Goal: Task Accomplishment & Management: Use online tool/utility

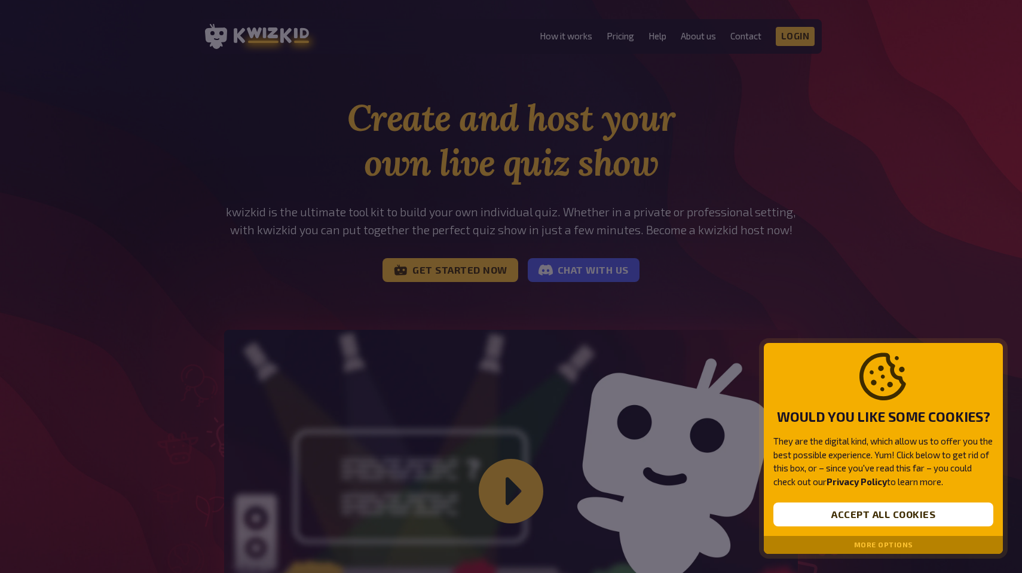
click at [801, 42] on div at bounding box center [511, 286] width 1022 height 573
click at [916, 525] on button "Accept all cookies" at bounding box center [883, 515] width 220 height 24
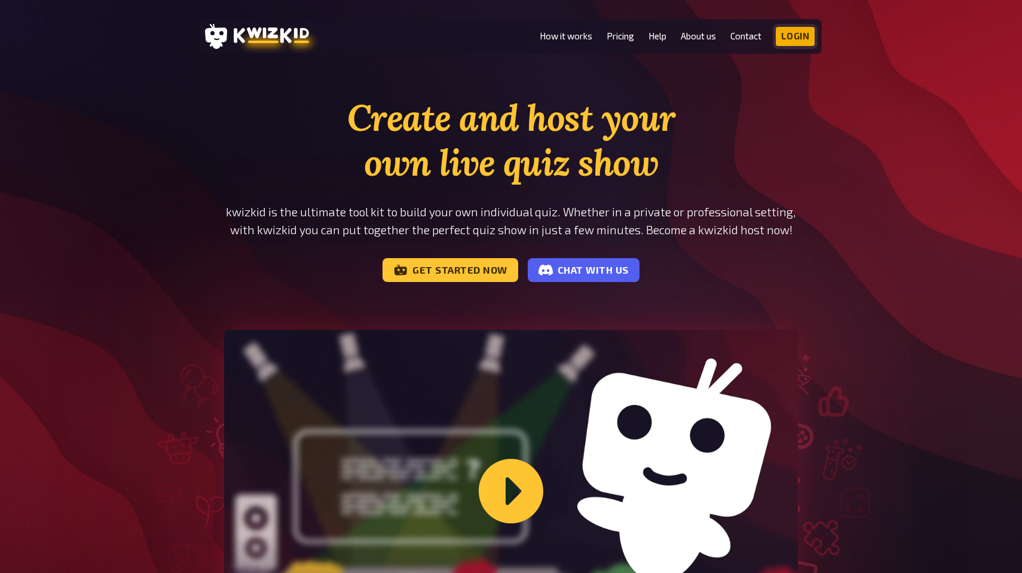
click at [796, 31] on link "Login" at bounding box center [795, 36] width 39 height 19
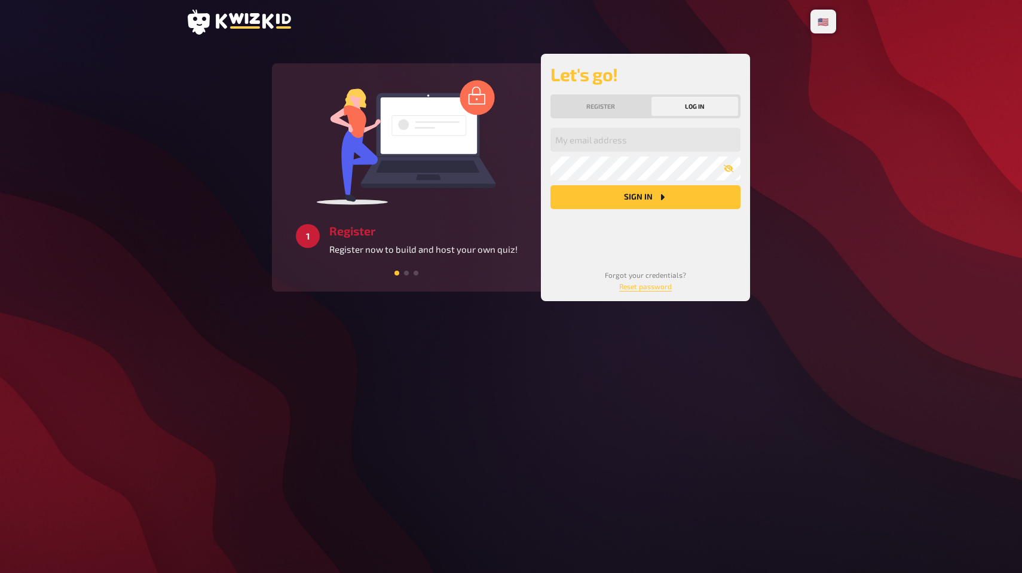
click at [643, 121] on div "Let's go! Register Log in My email address My password Sign in Forgot your cred…" at bounding box center [645, 177] width 190 height 228
click at [638, 130] on input "email" at bounding box center [645, 140] width 190 height 24
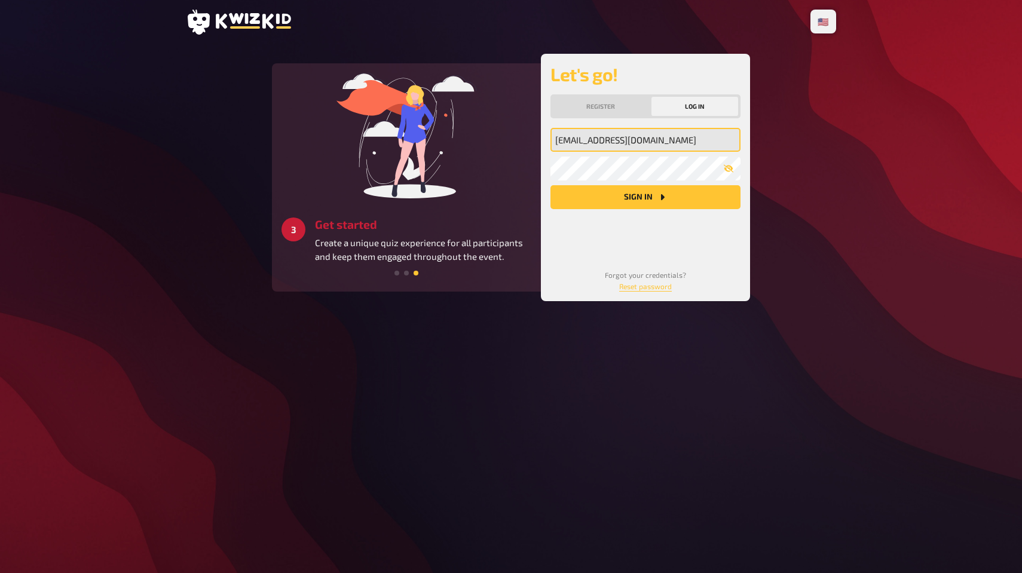
type input "[EMAIL_ADDRESS][DOMAIN_NAME]"
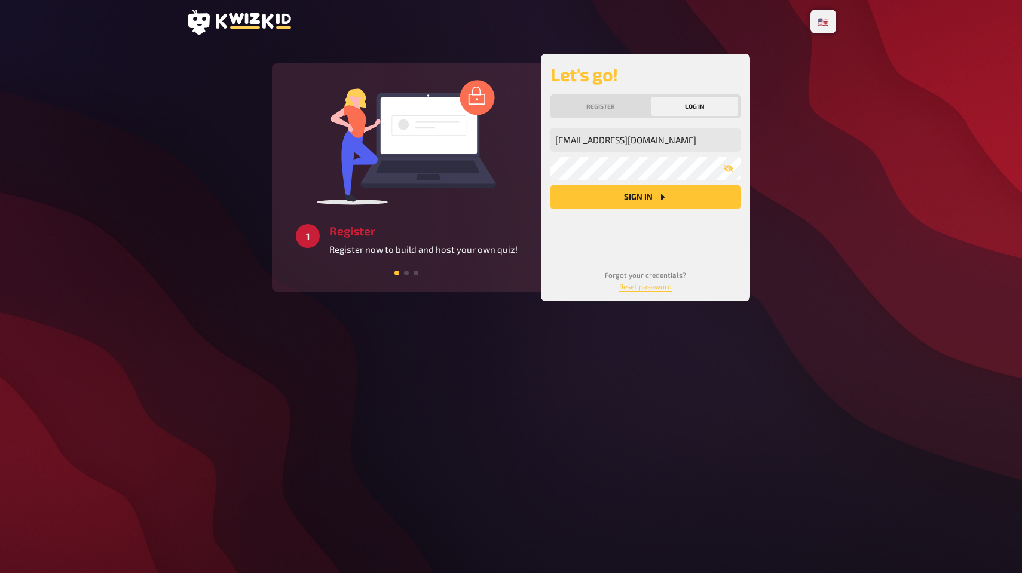
click at [661, 197] on icon "Sign in" at bounding box center [663, 197] width 4 height 6
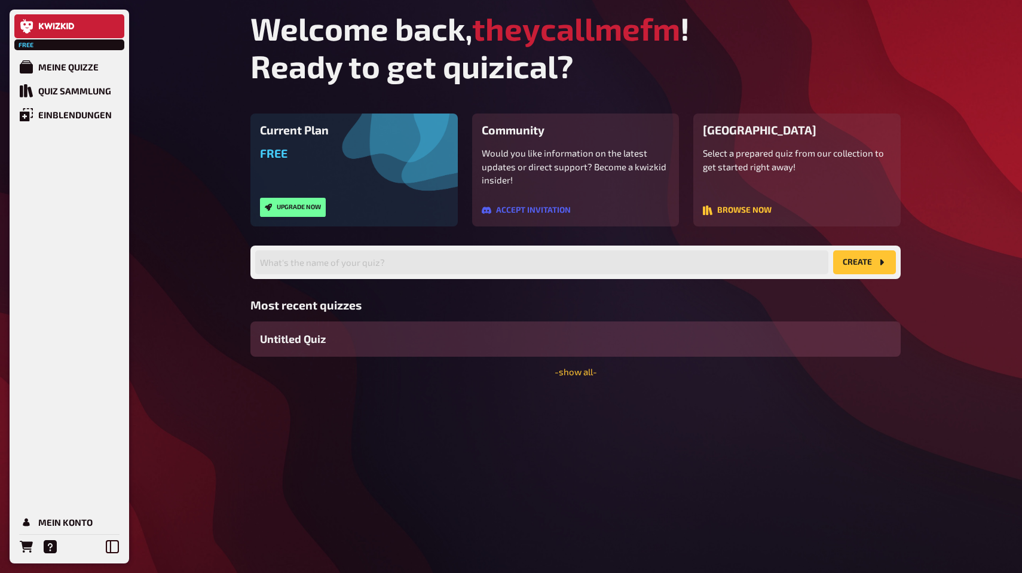
click at [298, 337] on span "Untitled Quiz" at bounding box center [293, 339] width 66 height 16
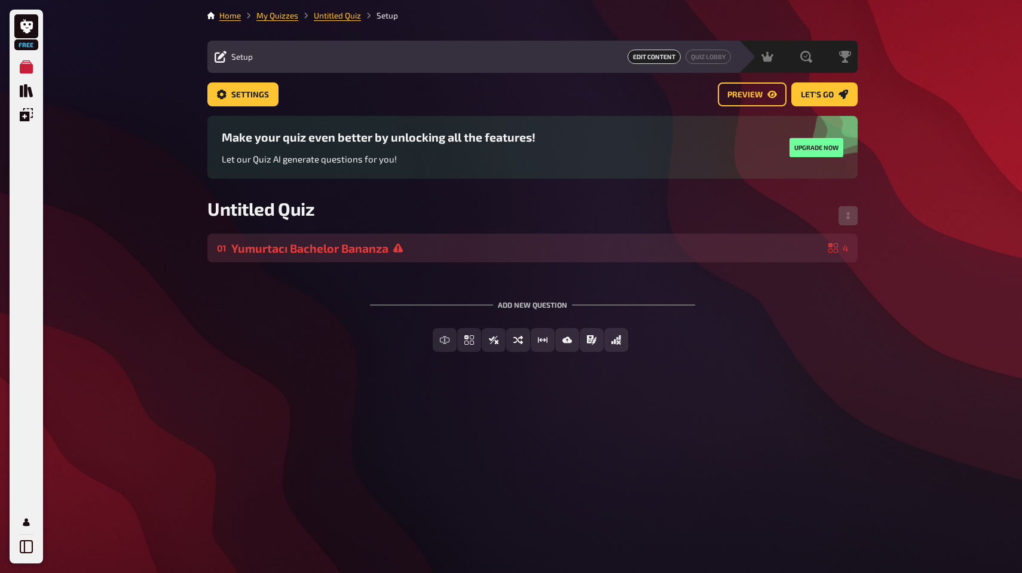
click at [351, 240] on div "01 Yumurtacı Bachelor Bananza 4" at bounding box center [532, 248] width 650 height 29
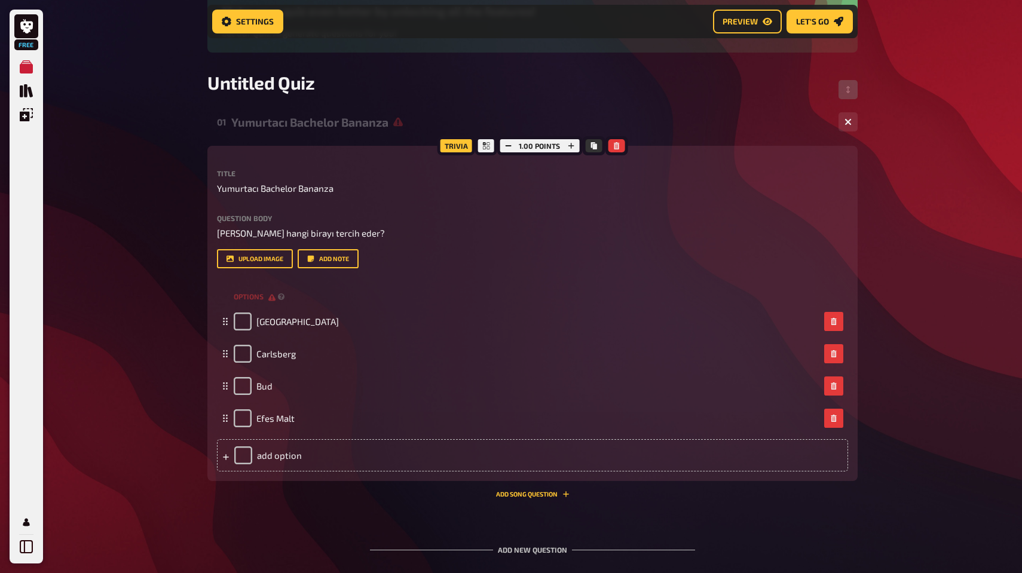
scroll to position [136, 0]
click at [273, 264] on button "upload image" at bounding box center [255, 258] width 76 height 19
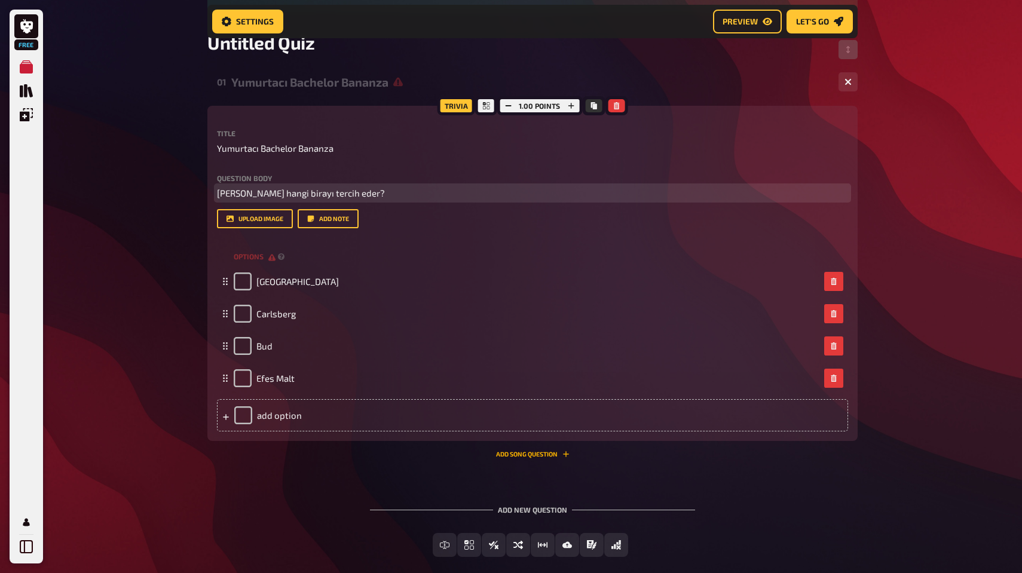
scroll to position [237, 0]
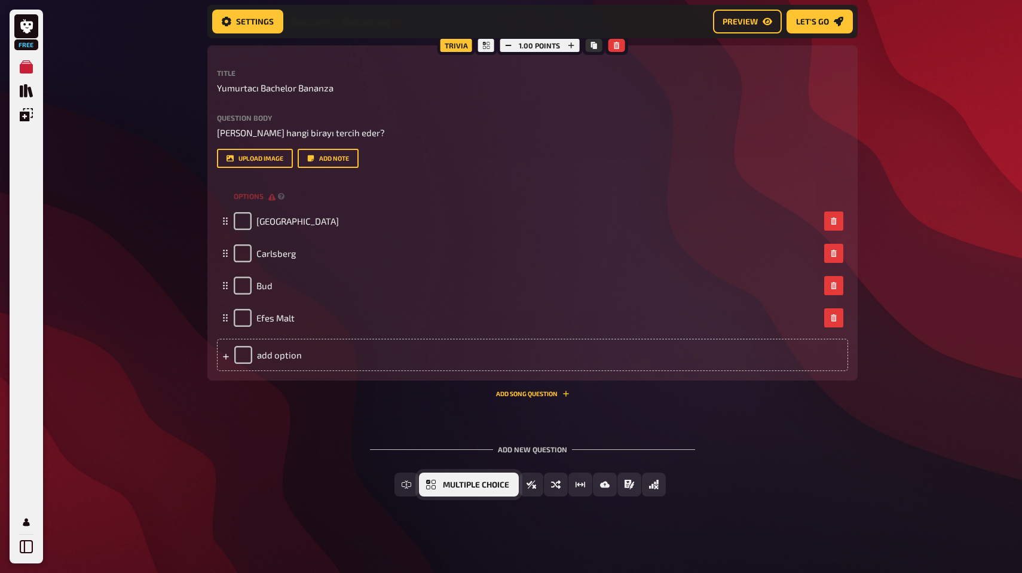
click at [491, 479] on button "Multiple Choice" at bounding box center [469, 485] width 100 height 24
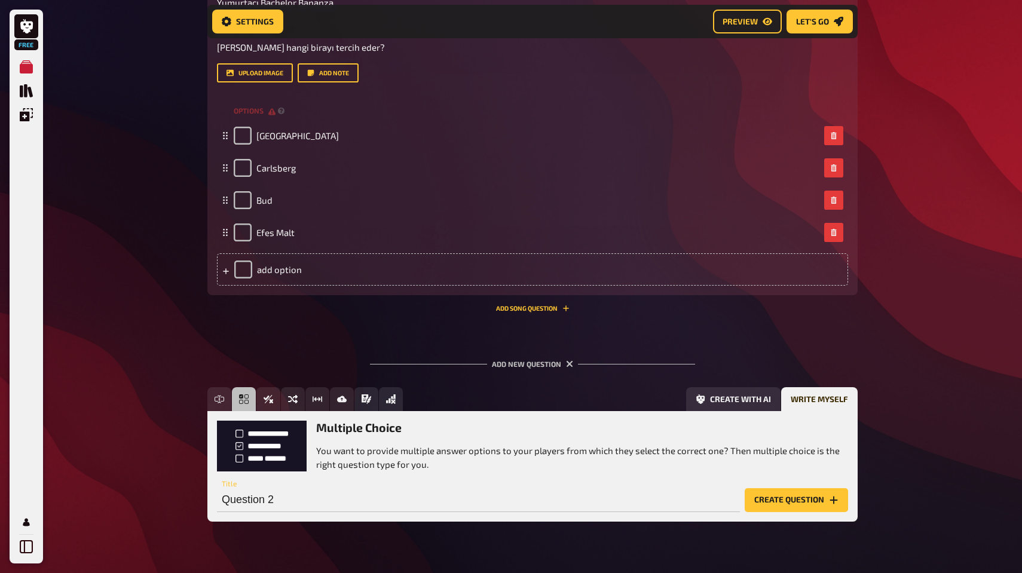
scroll to position [347, 0]
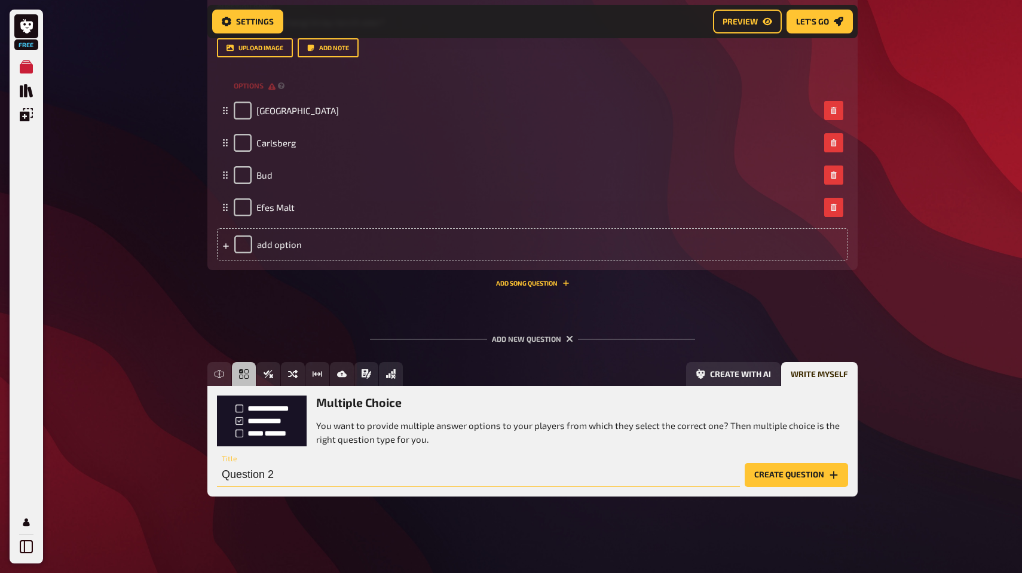
click at [272, 476] on input "Question 2" at bounding box center [478, 475] width 523 height 24
click at [272, 475] on input "Question 2" at bounding box center [478, 475] width 523 height 24
click at [384, 474] on input "text" at bounding box center [478, 475] width 523 height 24
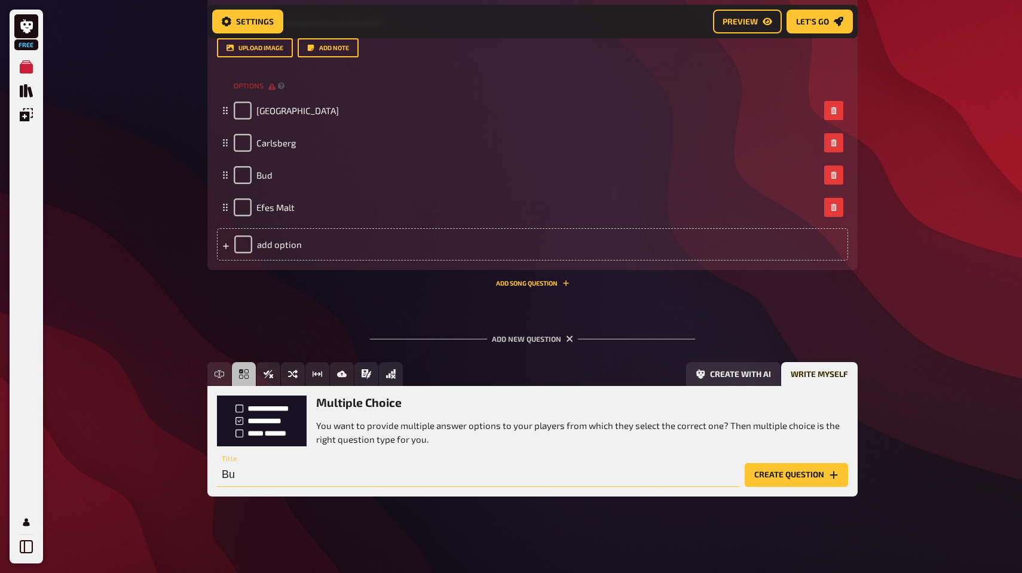
type input "B"
click at [314, 474] on input "text" at bounding box center [478, 475] width 523 height 24
click at [332, 475] on input "Burakin do" at bounding box center [478, 475] width 523 height 24
type input "B"
click at [399, 473] on input "text" at bounding box center [478, 475] width 523 height 24
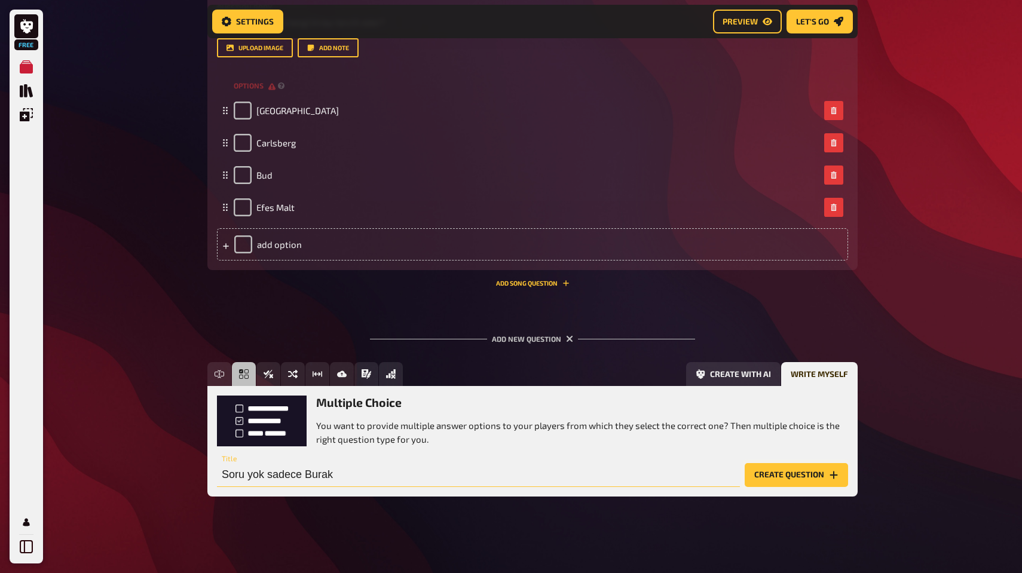
type input "Soru yok sadece Burak"
click at [812, 470] on button "Create question" at bounding box center [796, 475] width 103 height 24
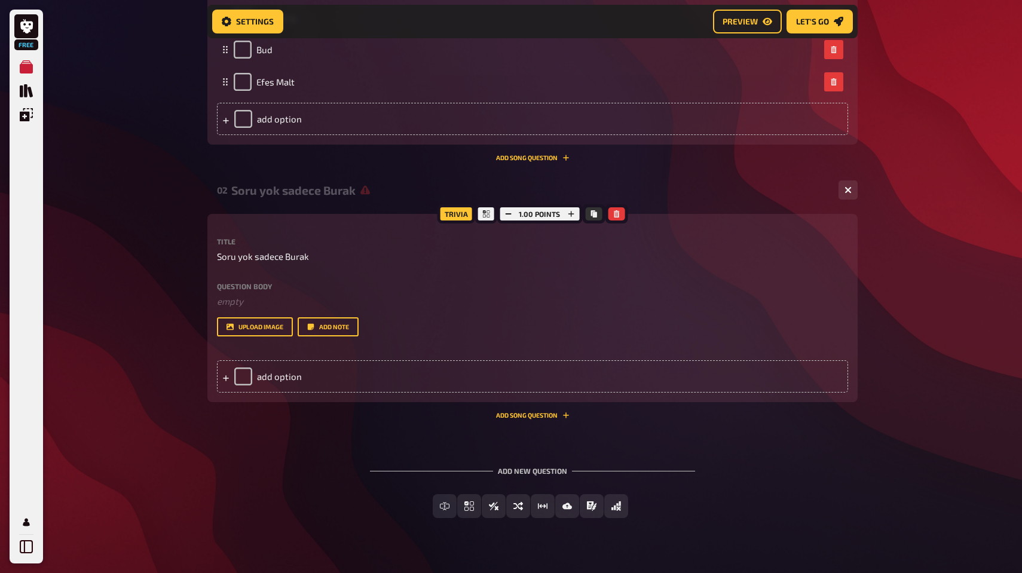
scroll to position [494, 0]
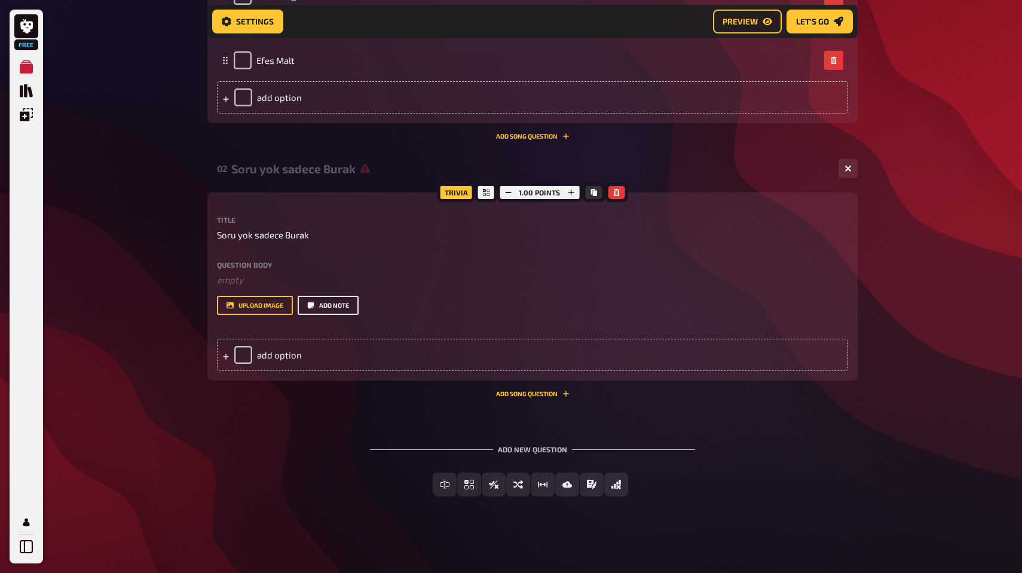
click at [351, 302] on button "Add note" at bounding box center [328, 305] width 61 height 19
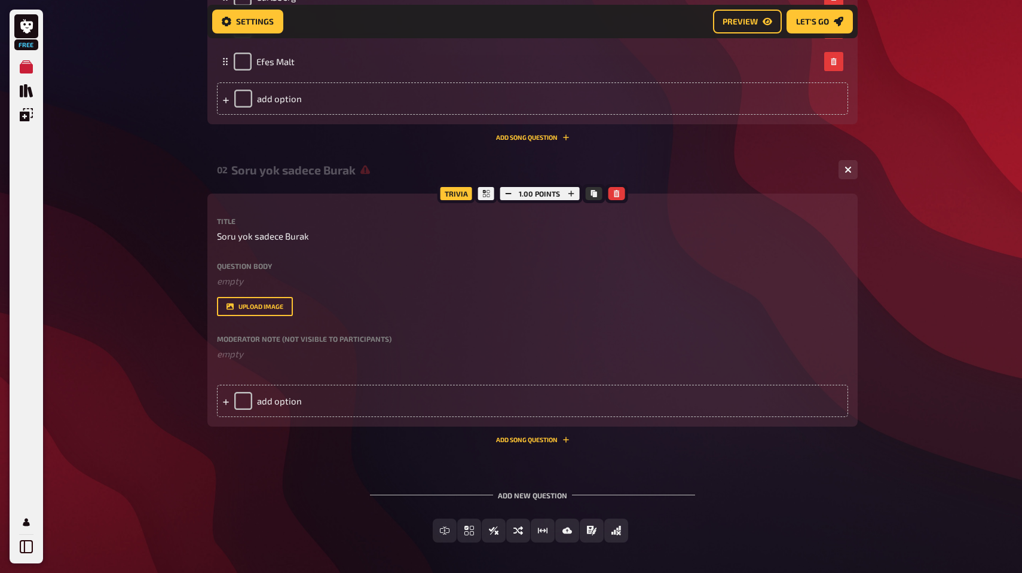
scroll to position [491, 0]
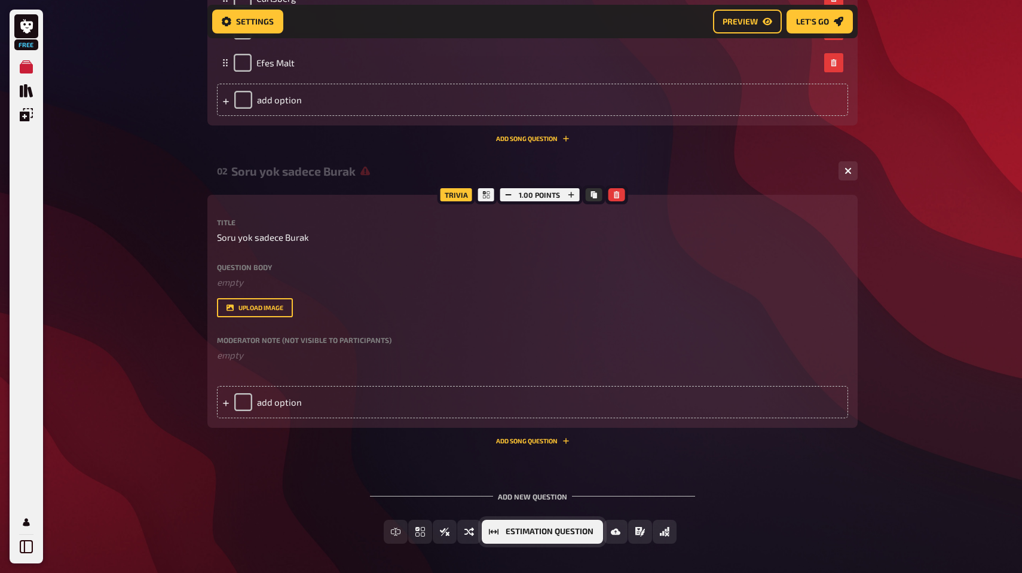
click at [578, 525] on button "Estimation Question" at bounding box center [542, 532] width 121 height 24
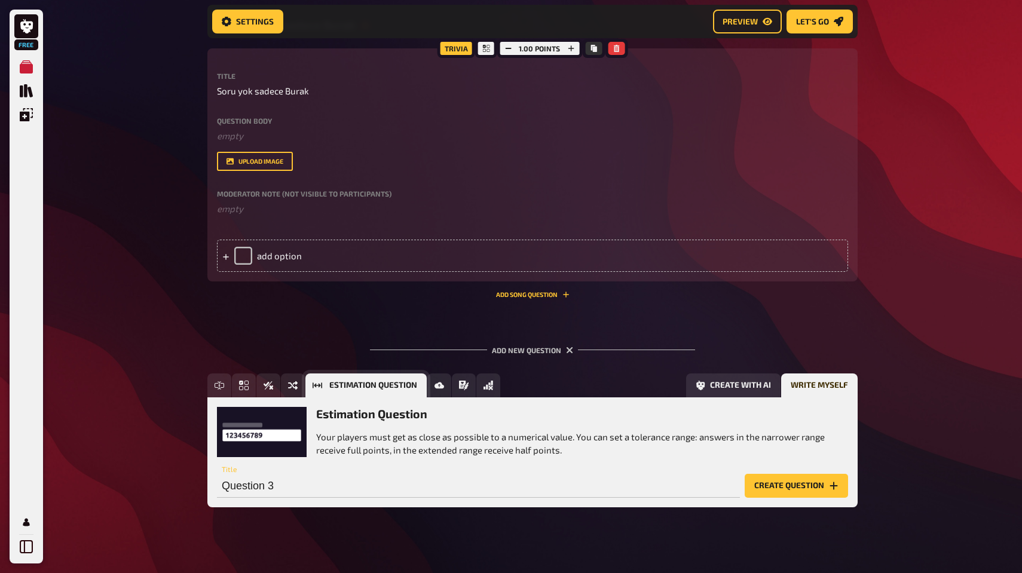
scroll to position [649, 0]
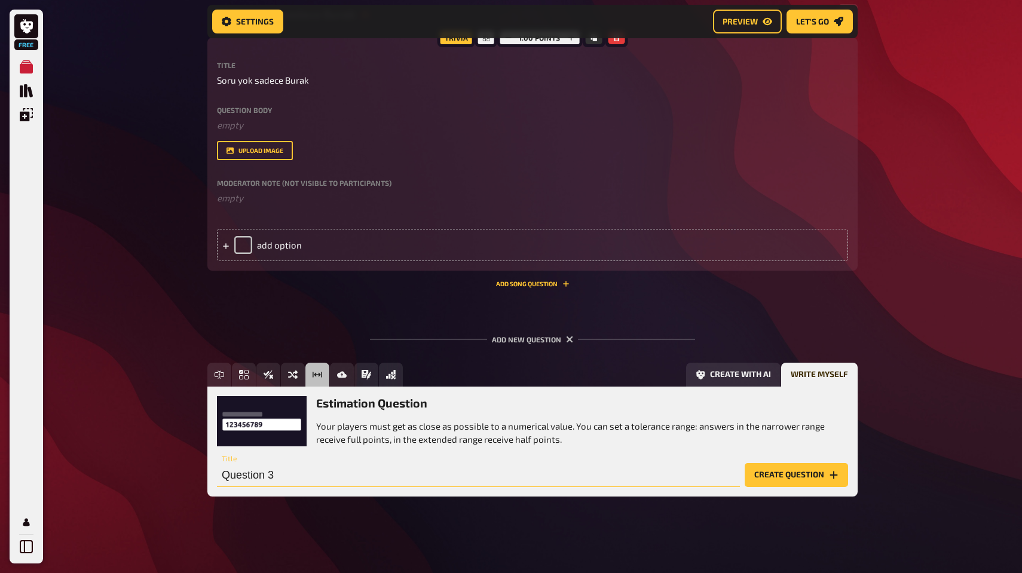
click at [340, 470] on input "Question 3" at bounding box center [478, 475] width 523 height 24
click at [339, 470] on input "Question 3" at bounding box center [478, 475] width 523 height 24
type input "Burakin gunluk bira rekoru"
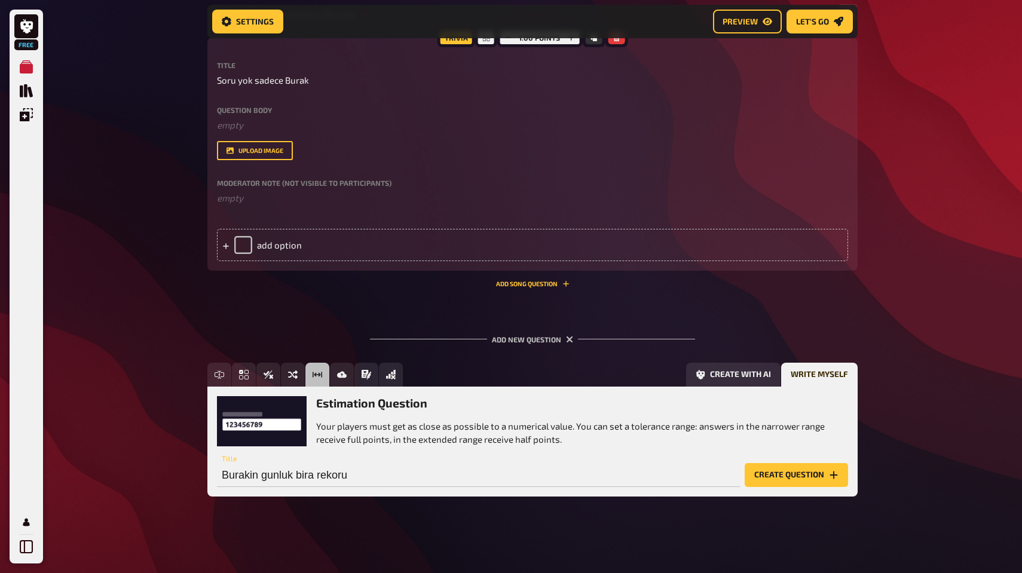
click at [810, 467] on button "Create question" at bounding box center [796, 475] width 103 height 24
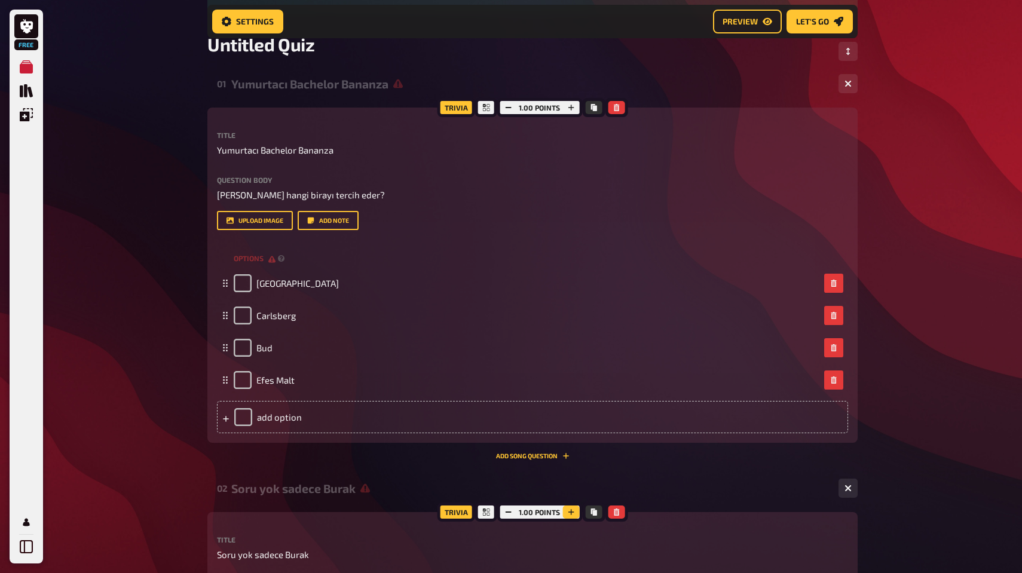
scroll to position [0, 0]
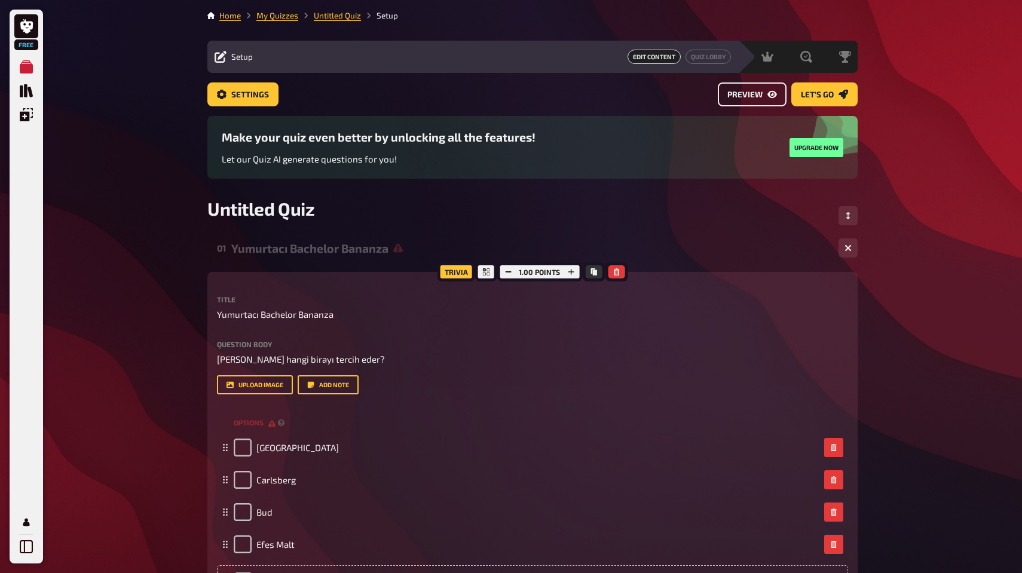
click at [778, 93] on button "Preview" at bounding box center [752, 94] width 69 height 24
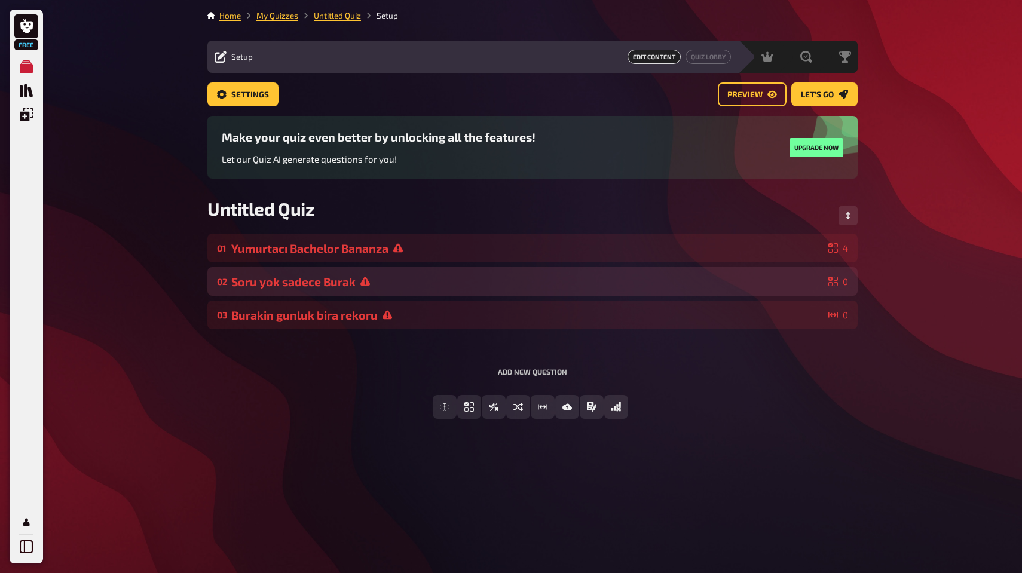
click at [295, 282] on div "Soru yok sadece Burak" at bounding box center [527, 282] width 592 height 14
